Goal: Book appointment/travel/reservation

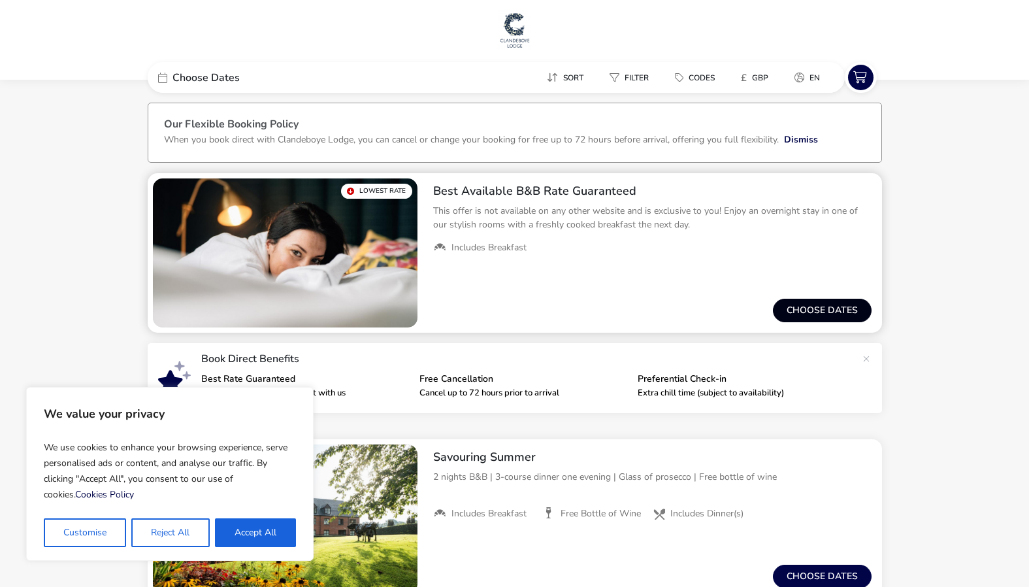
click at [843, 314] on button "Choose dates" at bounding box center [822, 311] width 99 height 24
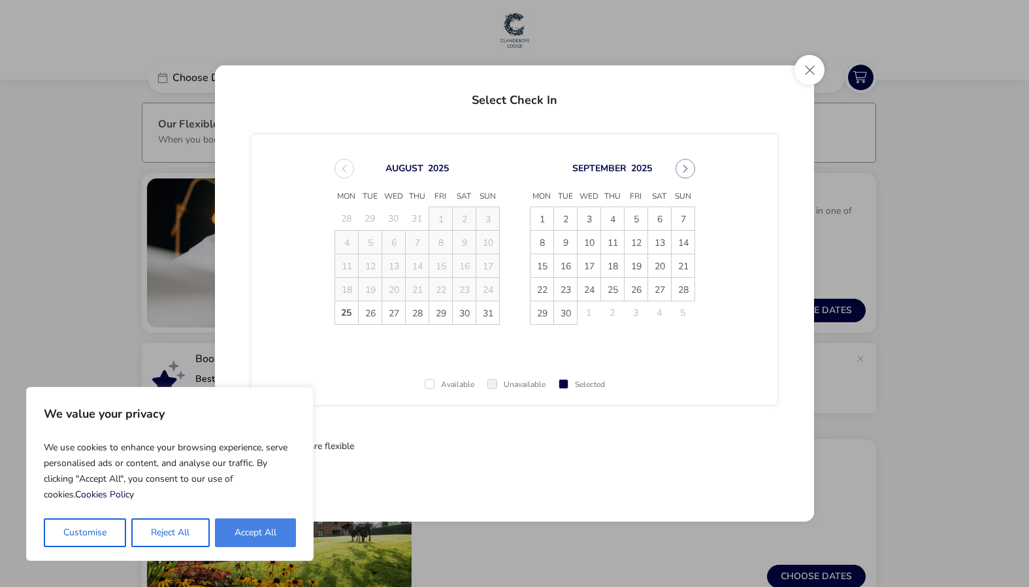
click at [252, 527] on button "Accept All" at bounding box center [255, 532] width 81 height 29
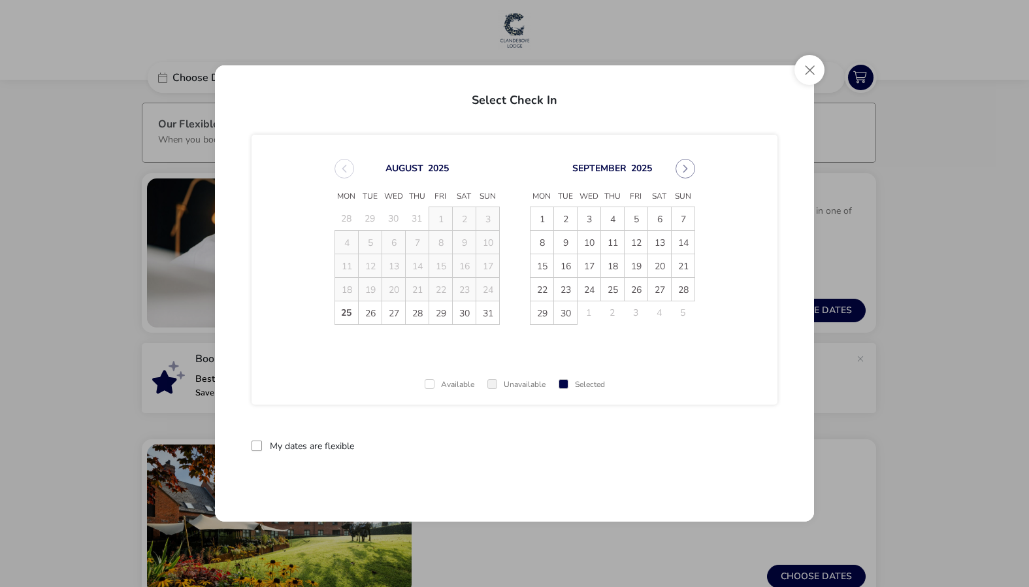
checkbox input "true"
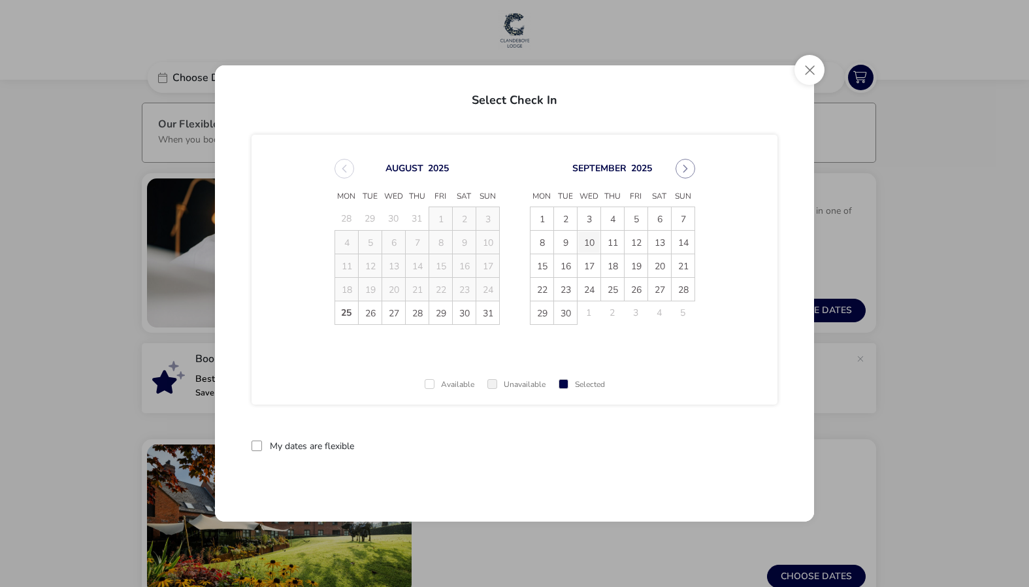
click at [590, 237] on span "10" at bounding box center [589, 242] width 23 height 23
click at [615, 244] on span "11" at bounding box center [612, 242] width 23 height 23
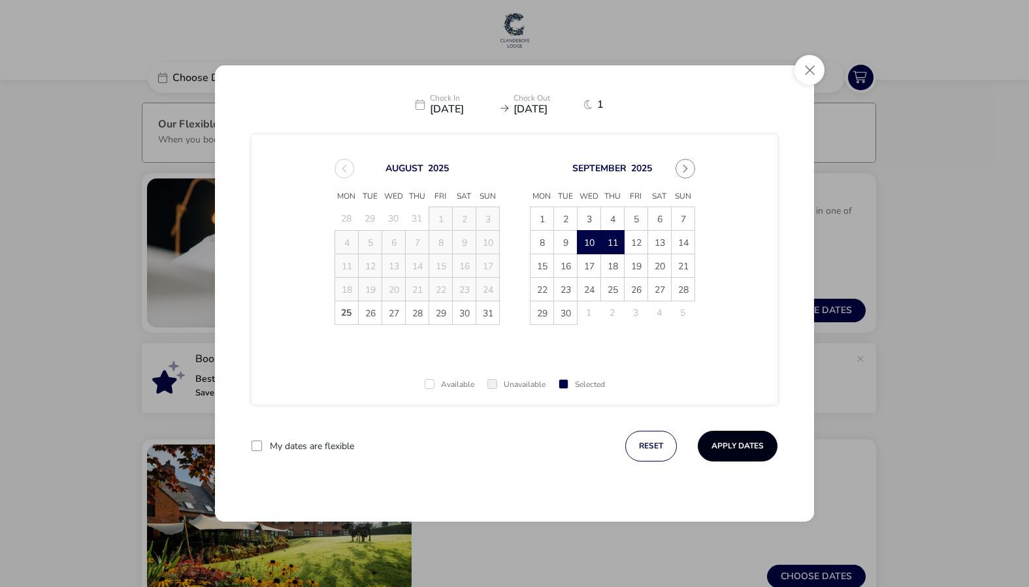
click at [739, 444] on button "Apply Dates" at bounding box center [738, 446] width 80 height 31
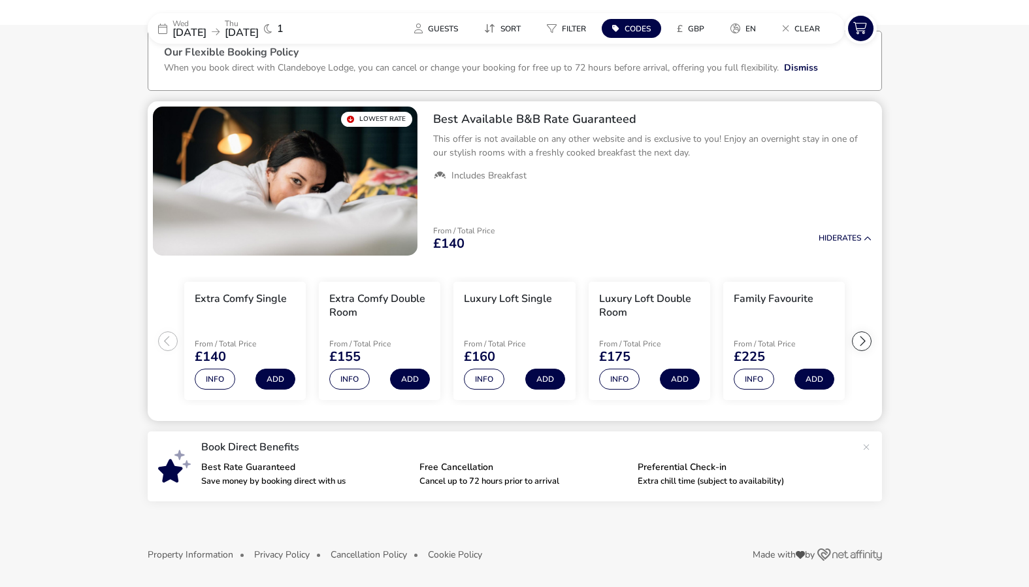
scroll to position [74, 0]
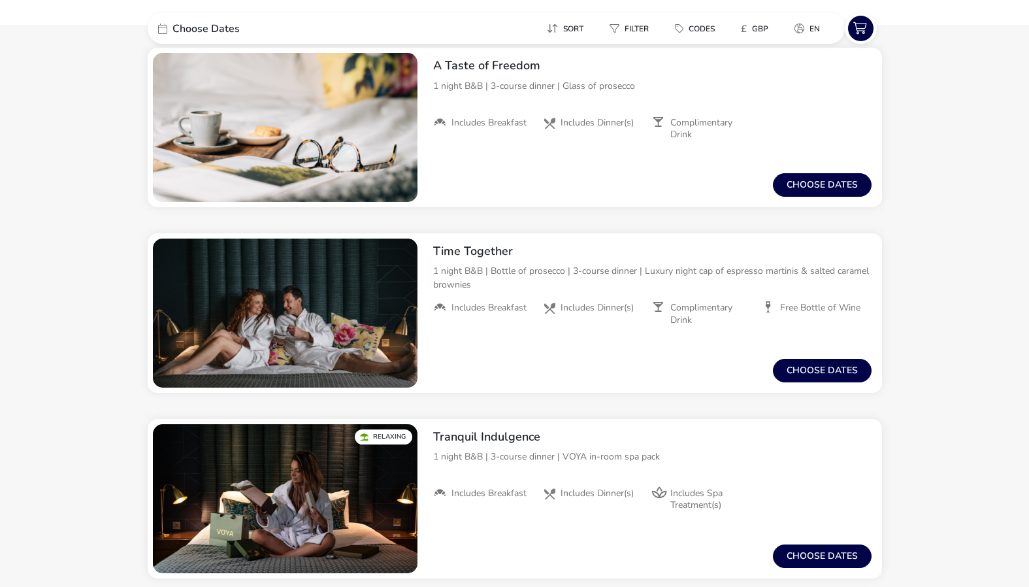
scroll to position [958, 0]
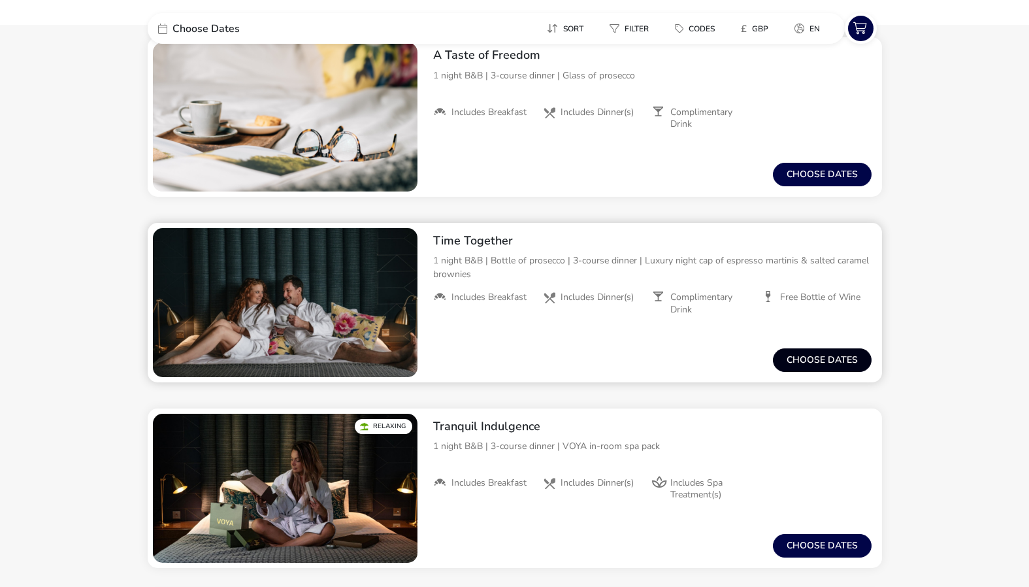
click at [841, 359] on button "Choose dates" at bounding box center [822, 360] width 99 height 24
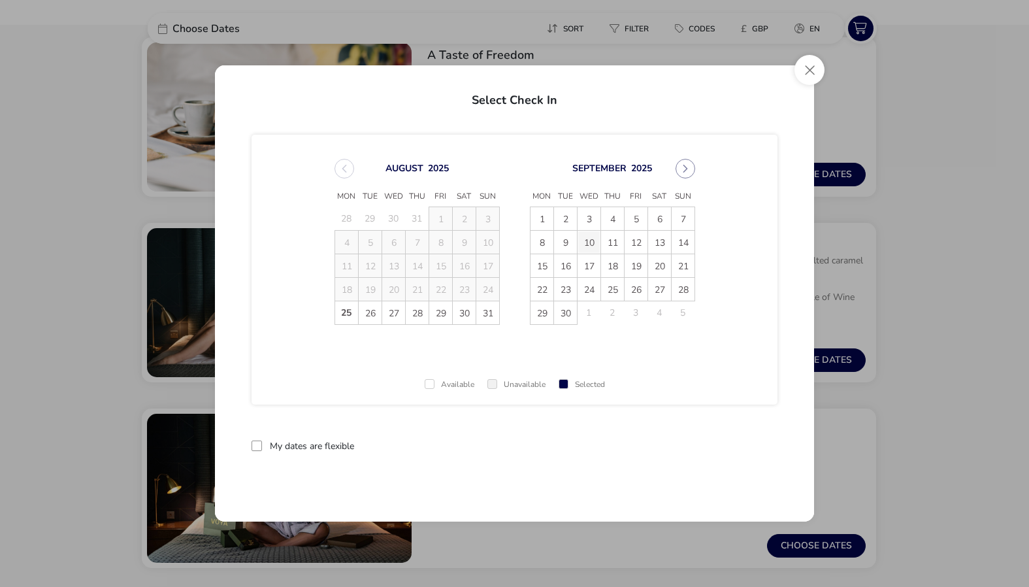
click at [586, 243] on span "10" at bounding box center [589, 242] width 23 height 23
click at [614, 246] on span "11" at bounding box center [612, 242] width 23 height 23
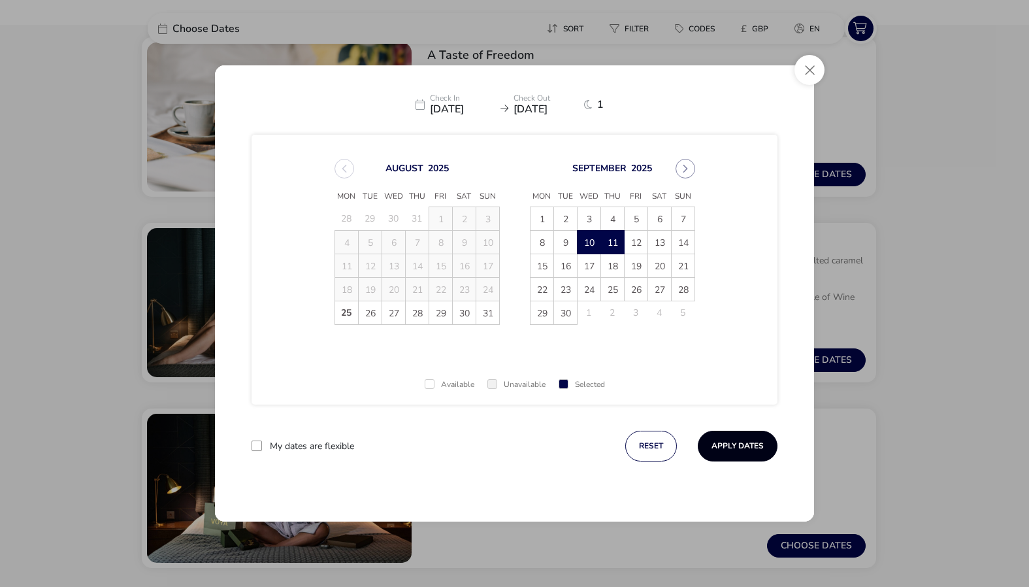
click at [743, 446] on button "Apply Dates" at bounding box center [738, 446] width 80 height 31
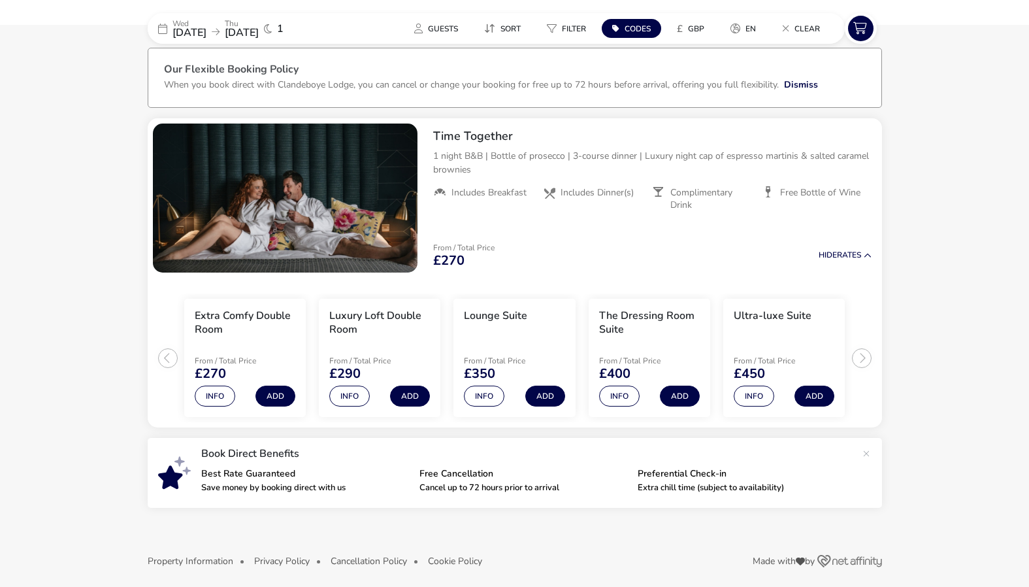
scroll to position [63, 0]
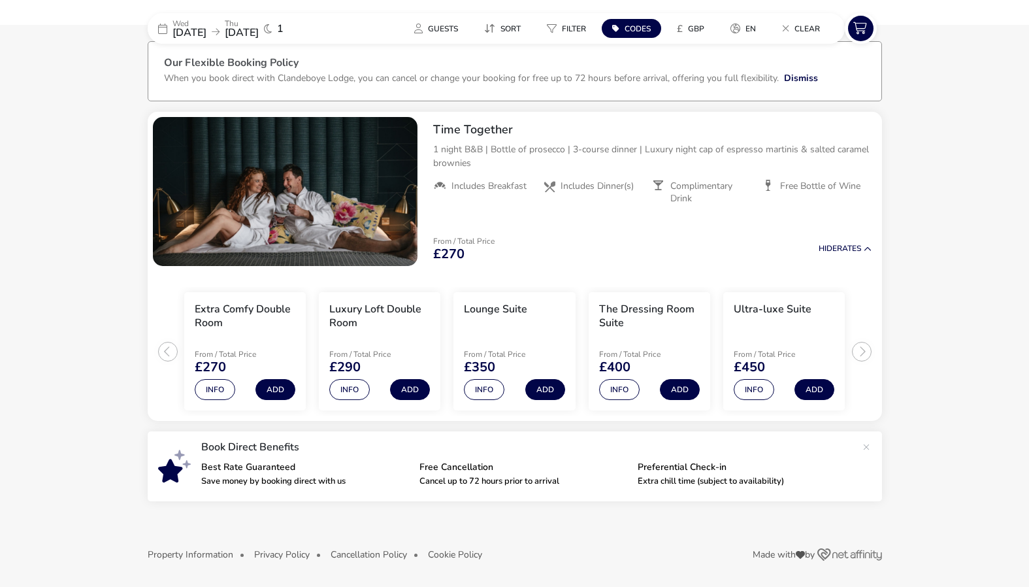
click at [743, 446] on p "Book Direct Benefits" at bounding box center [528, 447] width 655 height 10
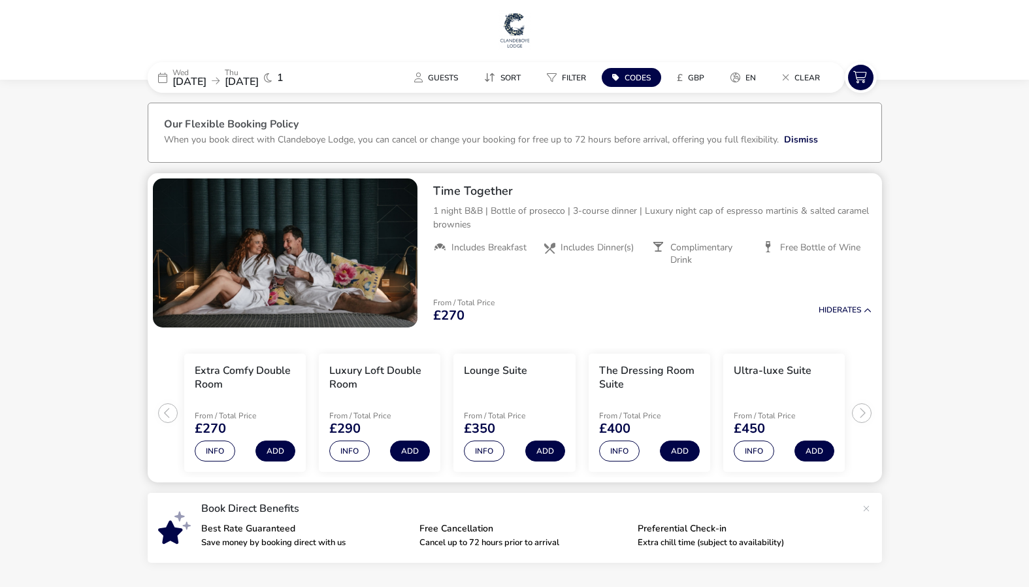
scroll to position [0, 0]
